Goal: Information Seeking & Learning: Check status

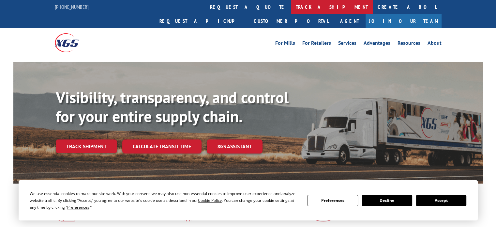
click at [291, 6] on link "track a shipment" at bounding box center [332, 7] width 82 height 14
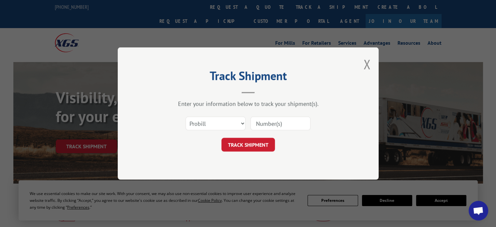
click at [295, 122] on input at bounding box center [280, 123] width 60 height 14
paste input "17108295"
type input "17108295"
click at [250, 150] on button "TRACK SHIPMENT" at bounding box center [247, 145] width 53 height 14
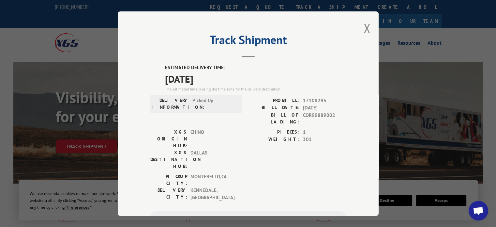
drag, startPoint x: 164, startPoint y: 65, endPoint x: 205, endPoint y: 83, distance: 44.4
click at [205, 83] on div "ESTIMATED DELIVERY TIME: [DATE] The estimated time is using the time zone for t…" at bounding box center [255, 78] width 181 height 28
click at [205, 83] on span "[DATE]" at bounding box center [255, 78] width 181 height 15
drag, startPoint x: 163, startPoint y: 66, endPoint x: 213, endPoint y: 75, distance: 50.4
click at [213, 75] on div "ESTIMATED DELIVERY TIME: [DATE] The estimated time is using the time zone for t…" at bounding box center [255, 78] width 181 height 28
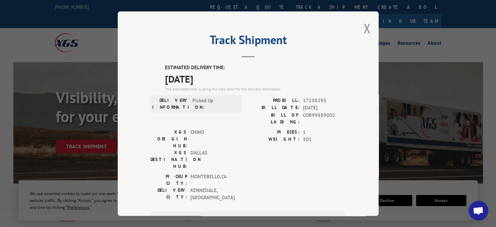
copy div "ESTIMATED DELIVERY TIME: [DATE]"
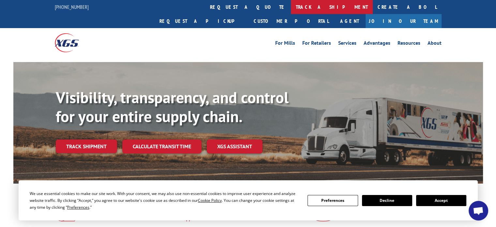
click at [291, 10] on link "track a shipment" at bounding box center [332, 7] width 82 height 14
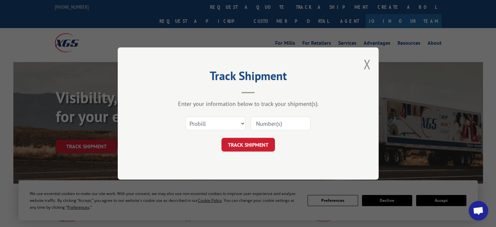
click at [283, 129] on input at bounding box center [280, 123] width 60 height 14
paste input "17501918"
type input "17501918"
click at [247, 141] on button "TRACK SHIPMENT" at bounding box center [247, 145] width 53 height 14
